Goal: Use online tool/utility: Utilize a website feature to perform a specific function

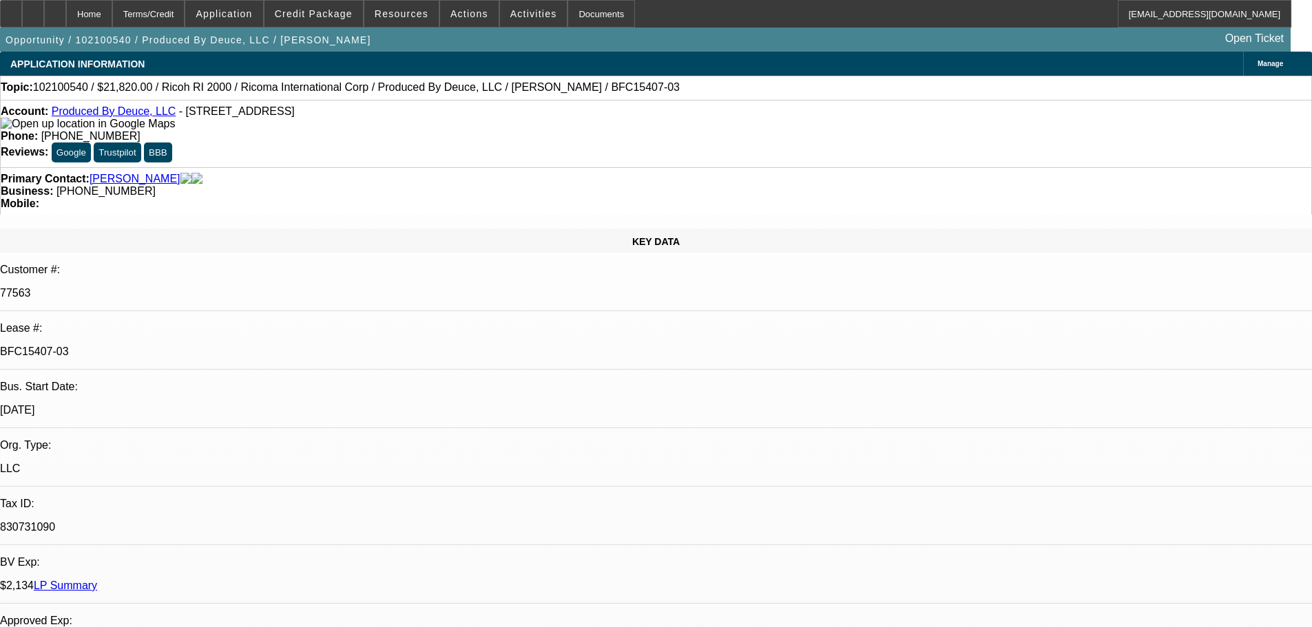
select select "0"
select select "0.1"
select select "4"
select select "0"
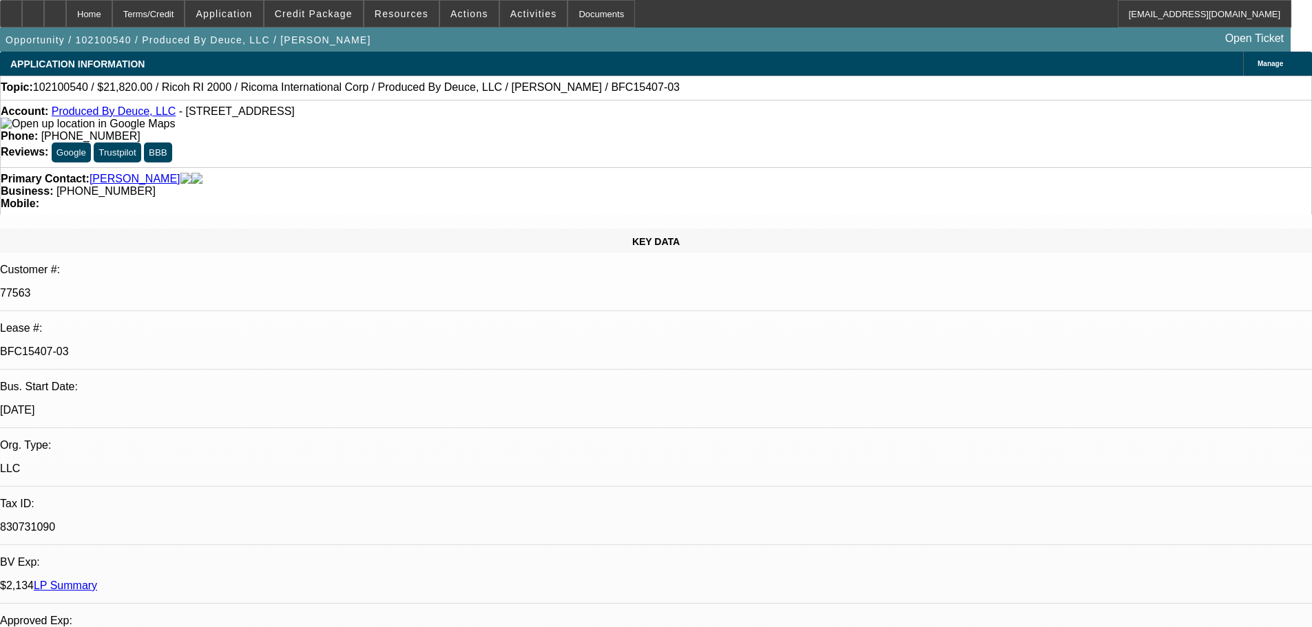
select select "0"
select select "0.1"
select select "4"
click at [97, 580] on link "LP Summary" at bounding box center [65, 586] width 63 height 12
